Goal: Task Accomplishment & Management: Manage account settings

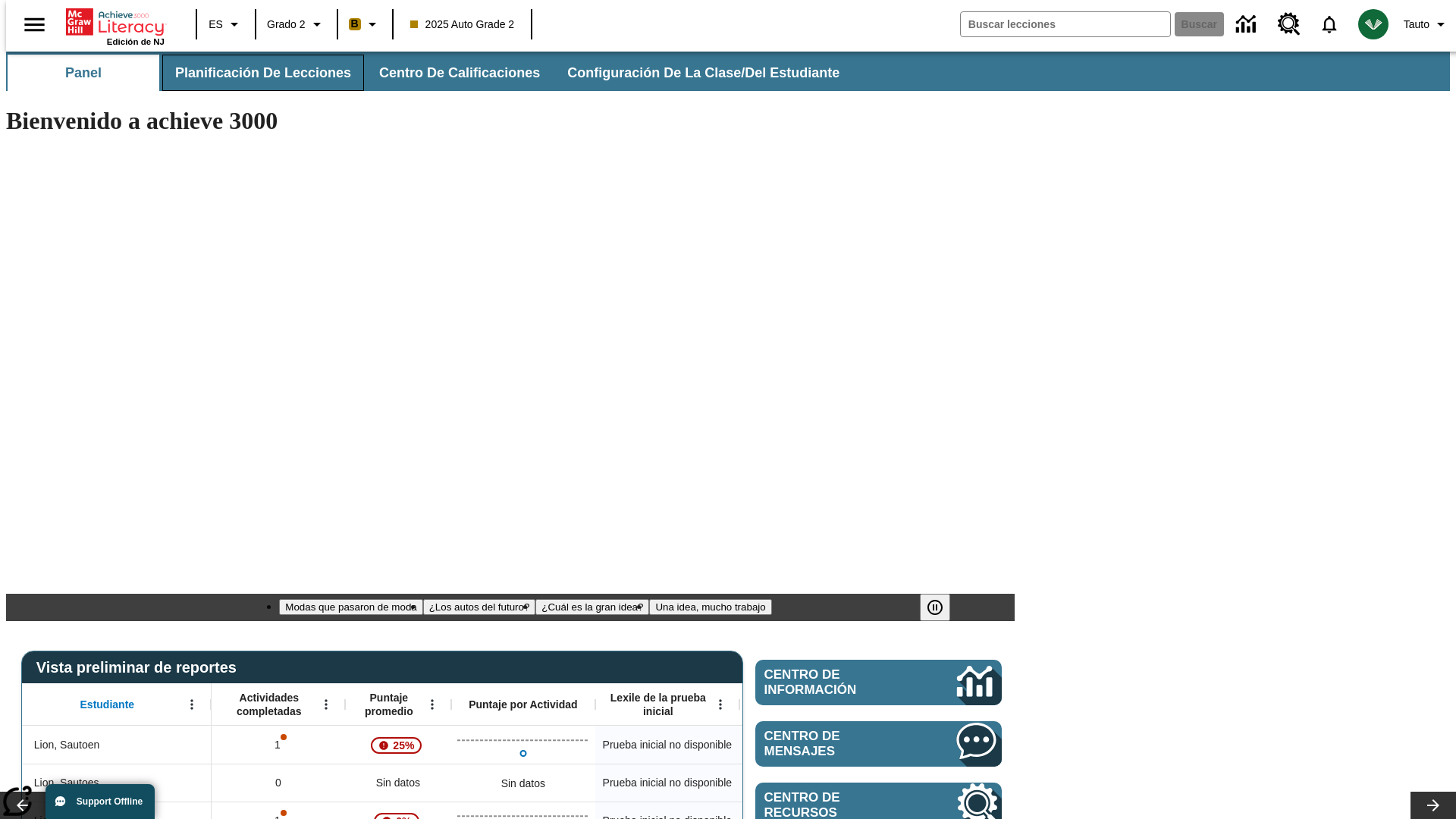
click at [254, 73] on span "Planificación de lecciones" at bounding box center [263, 73] width 176 height 17
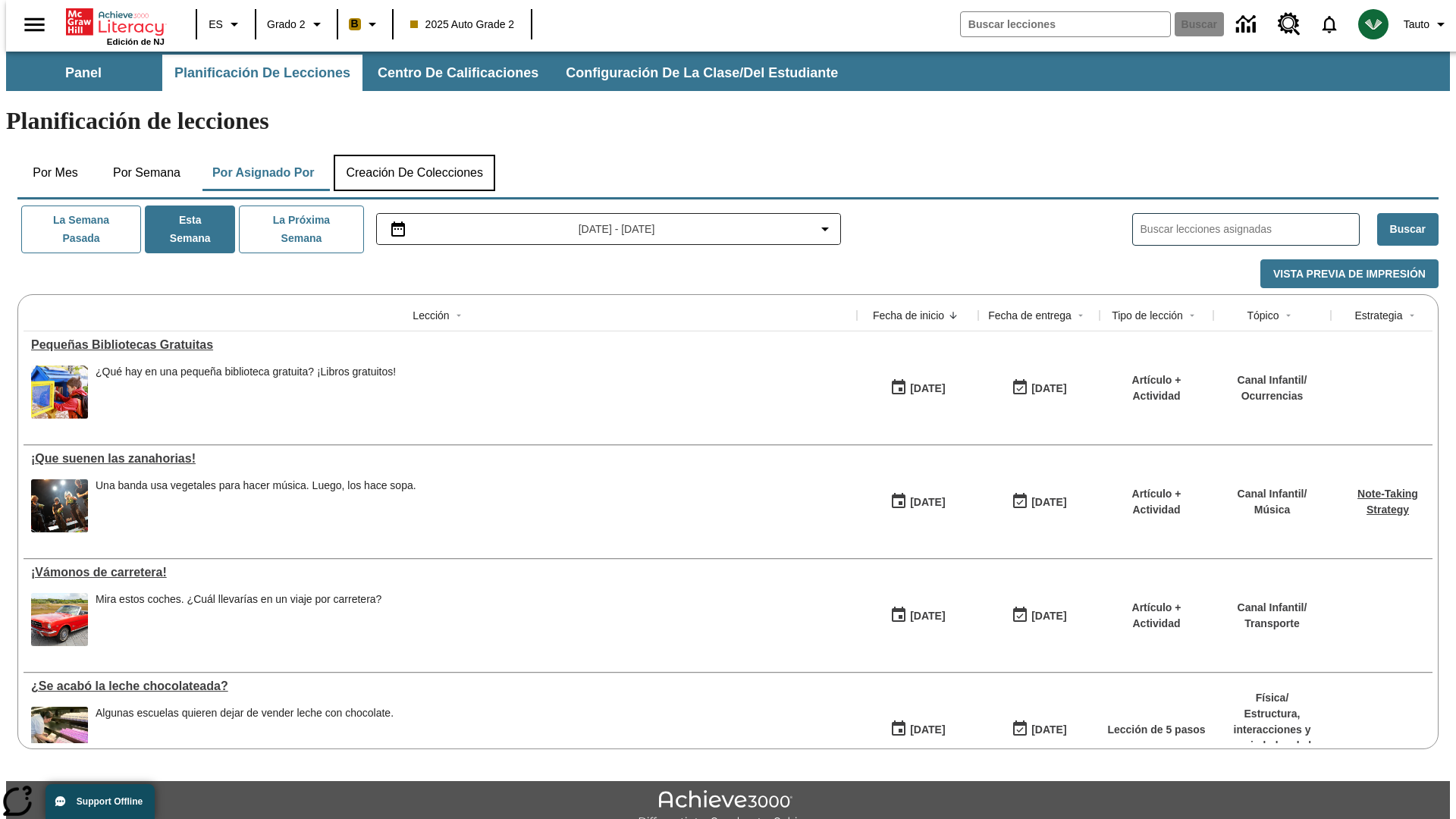
click at [414, 155] on button "Creación de colecciones" at bounding box center [415, 173] width 162 height 37
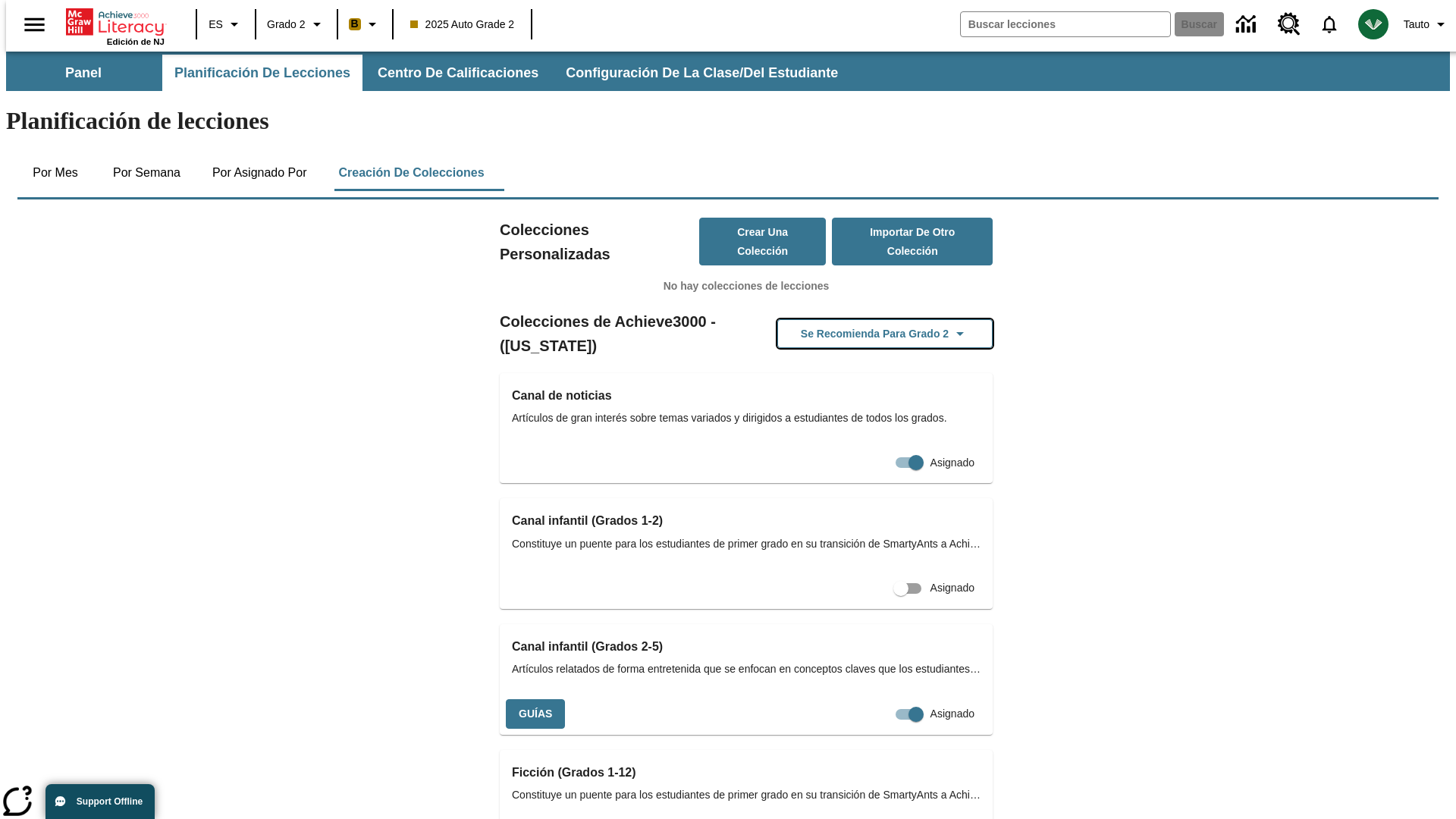
click at [861, 319] on button "Se recomienda para Grado 2" at bounding box center [884, 334] width 215 height 29
click at [881, 700] on input "Asignado" at bounding box center [888, 714] width 87 height 29
checkbox input "false"
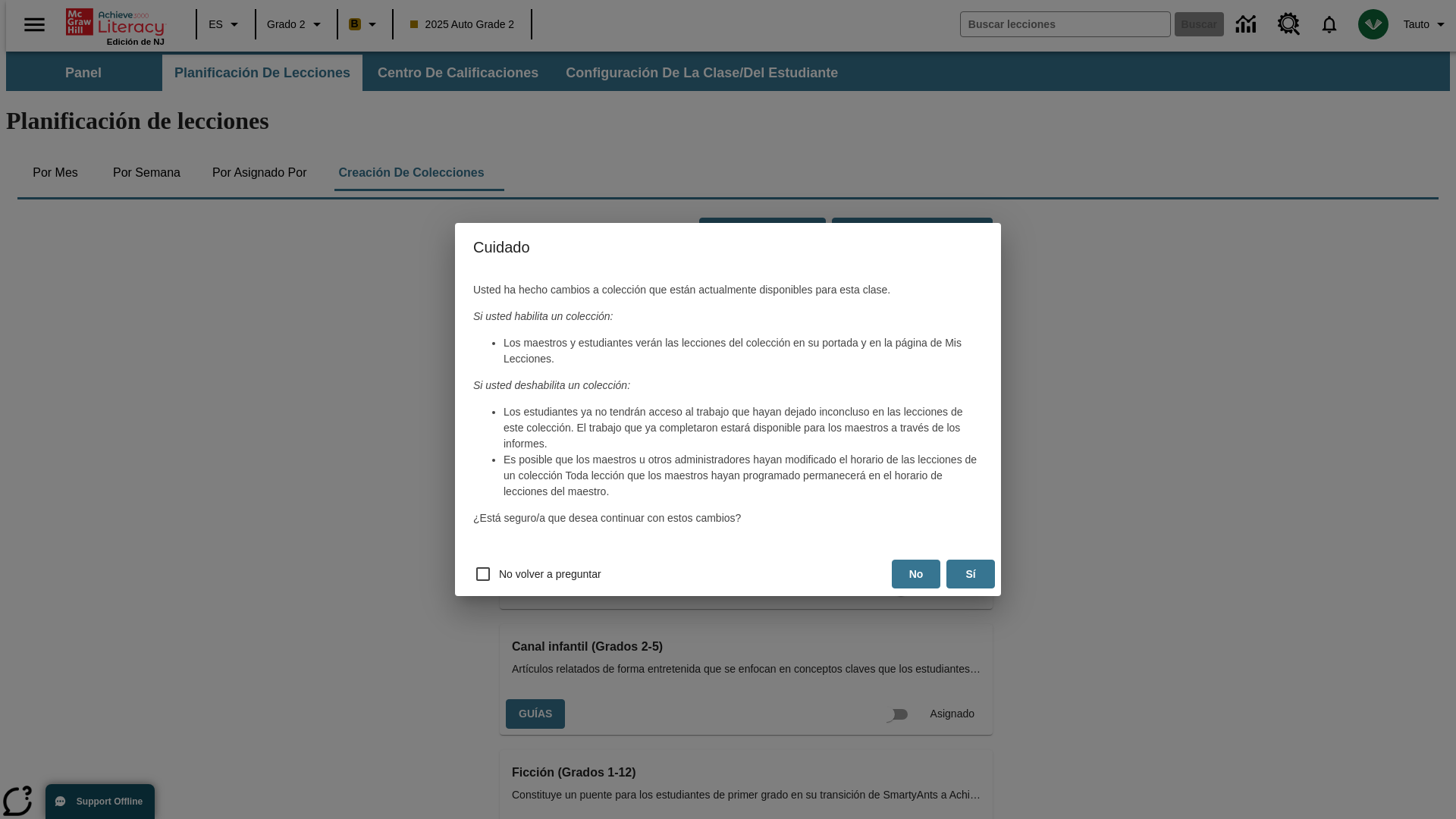
scroll to position [245, 0]
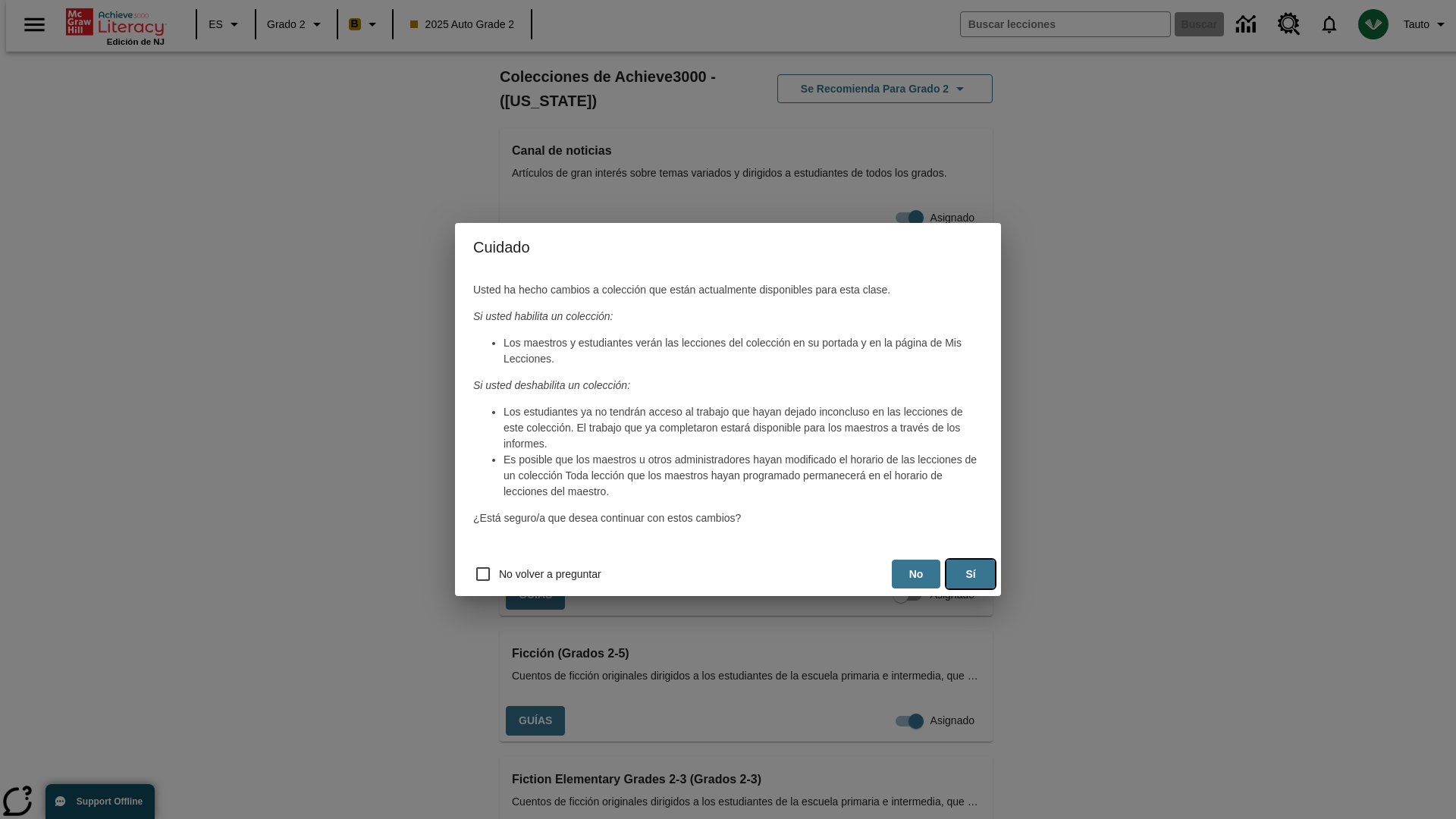
click at [971, 574] on button "Sí" at bounding box center [970, 574] width 48 height 29
